Goal: Find specific page/section: Find specific page/section

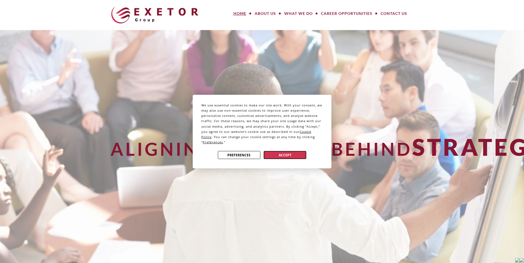
click at [293, 155] on button "Accept" at bounding box center [285, 155] width 43 height 8
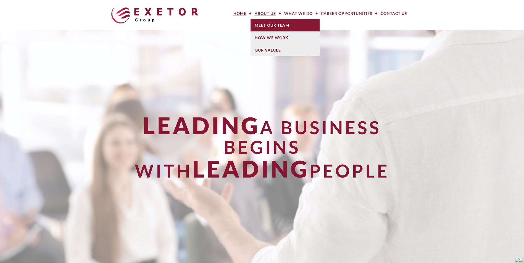
click at [270, 27] on link "Meet Our Team" at bounding box center [284, 25] width 69 height 12
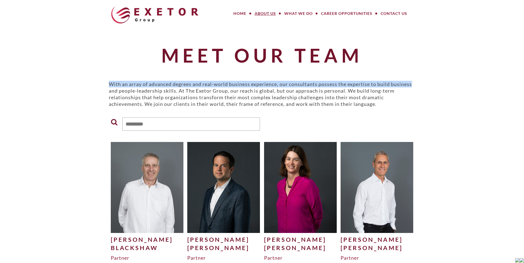
drag, startPoint x: 522, startPoint y: 33, endPoint x: 519, endPoint y: 71, distance: 37.4
